Goal: Check status: Check status

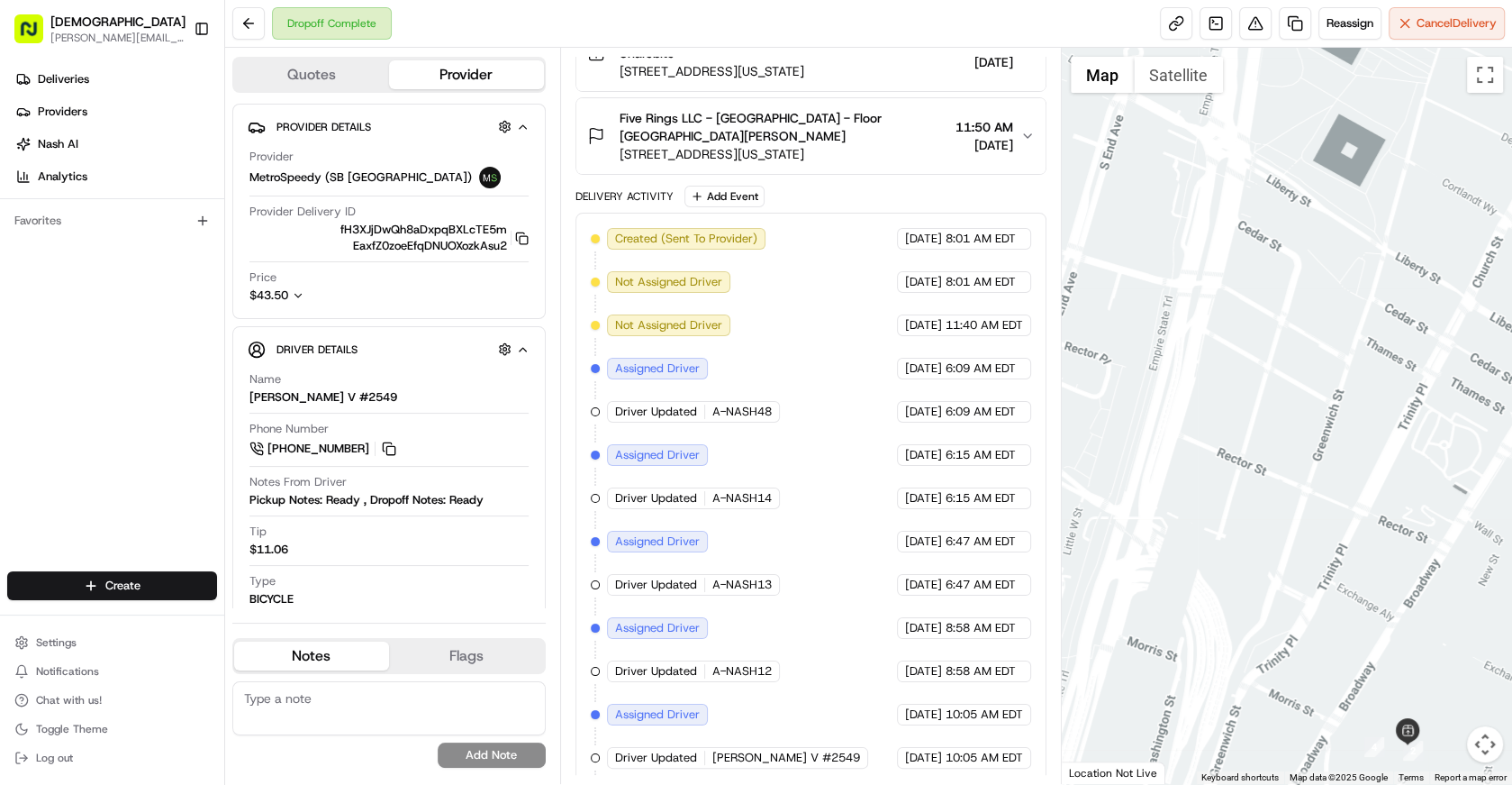
scroll to position [444, 0]
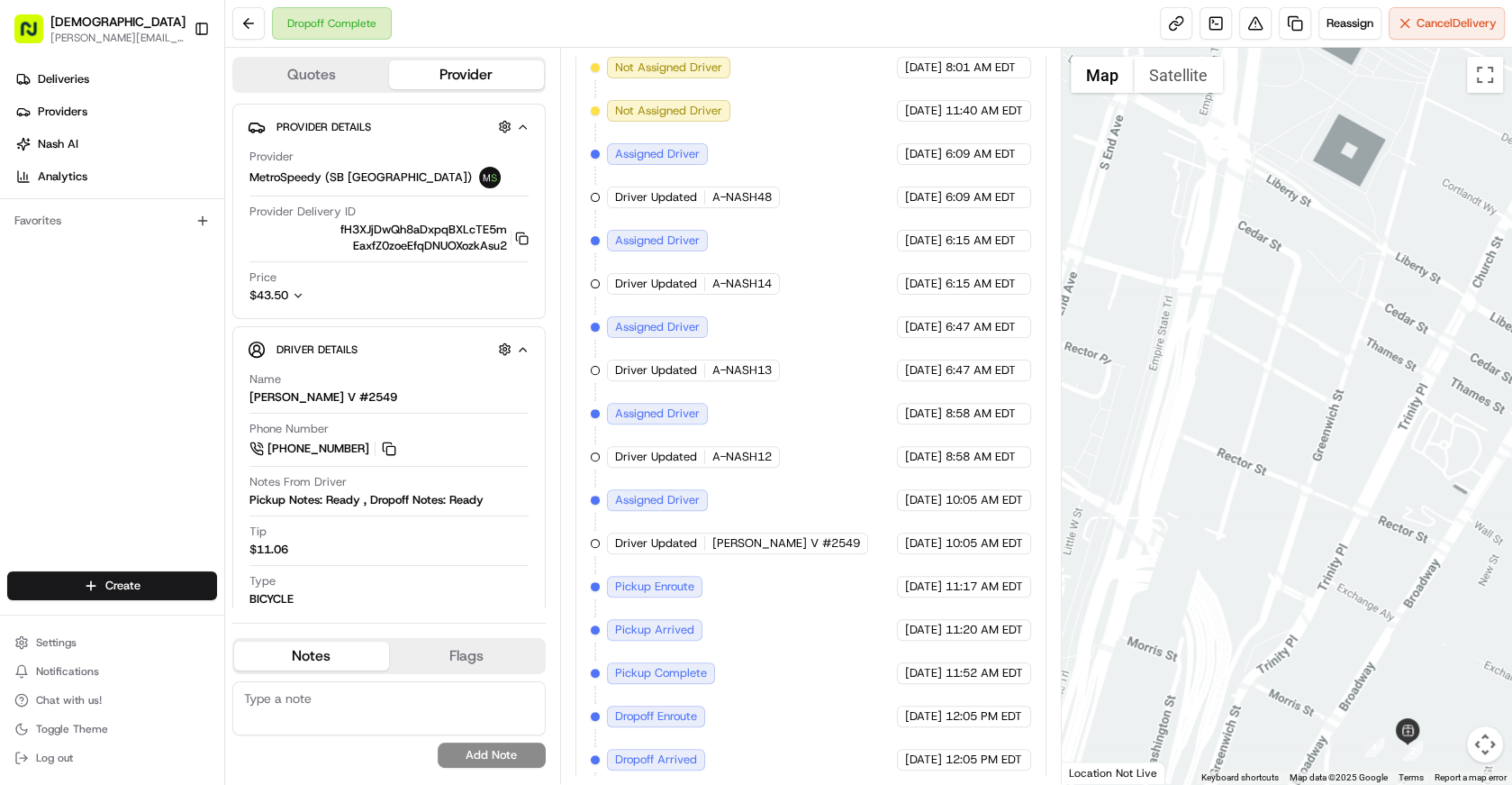
drag, startPoint x: 871, startPoint y: 619, endPoint x: 932, endPoint y: 644, distance: 65.9
click at [932, 644] on div "Created (Sent To Provider) MetroSpeedy (SB NYC) 08/12/2025 8:01 AM EDT Not Assi…" at bounding box center [810, 413] width 440 height 800
click at [929, 708] on span "08/14/2025" at bounding box center [923, 715] width 37 height 16
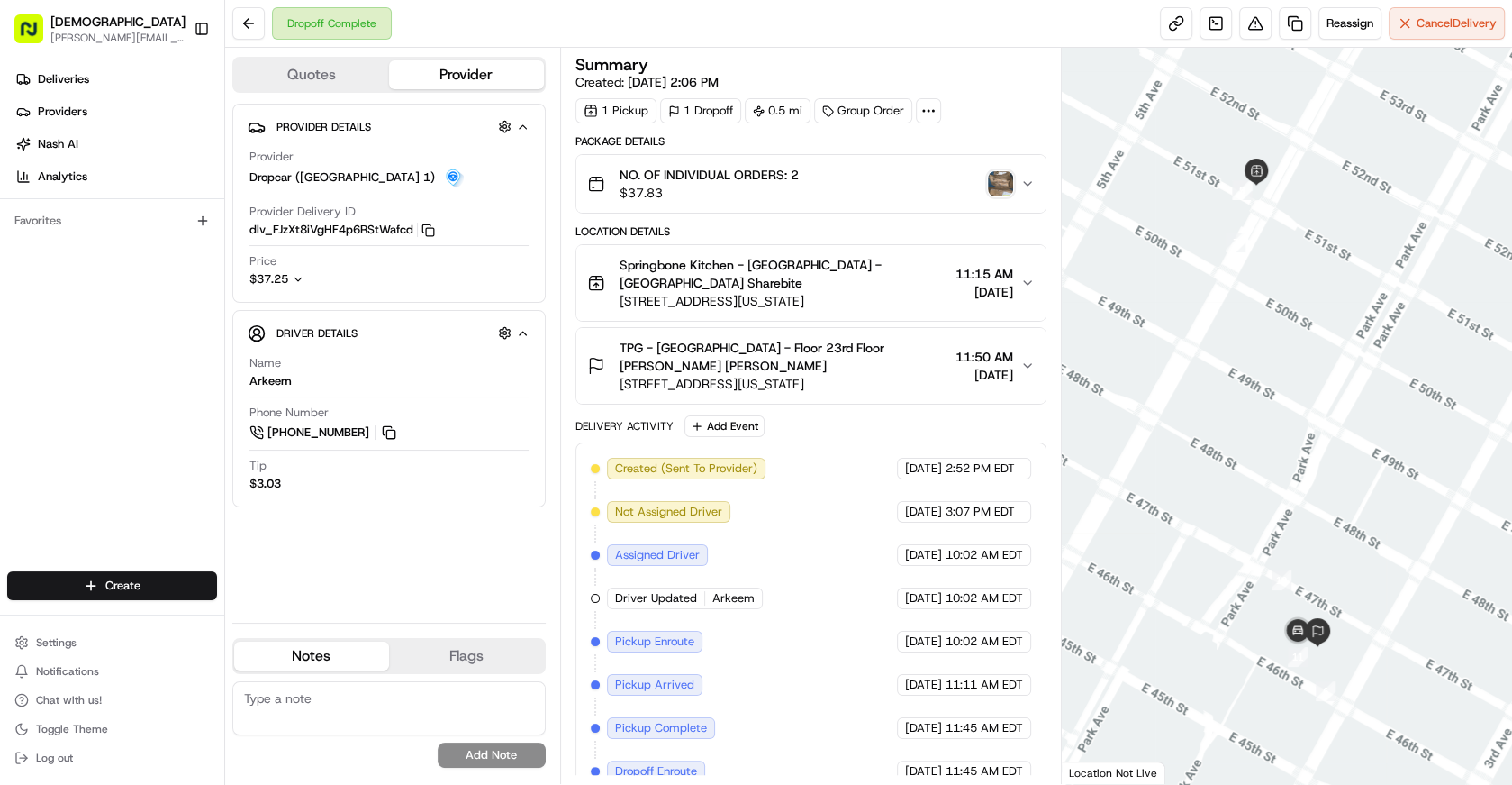
scroll to position [79, 0]
